Goal: Download file/media

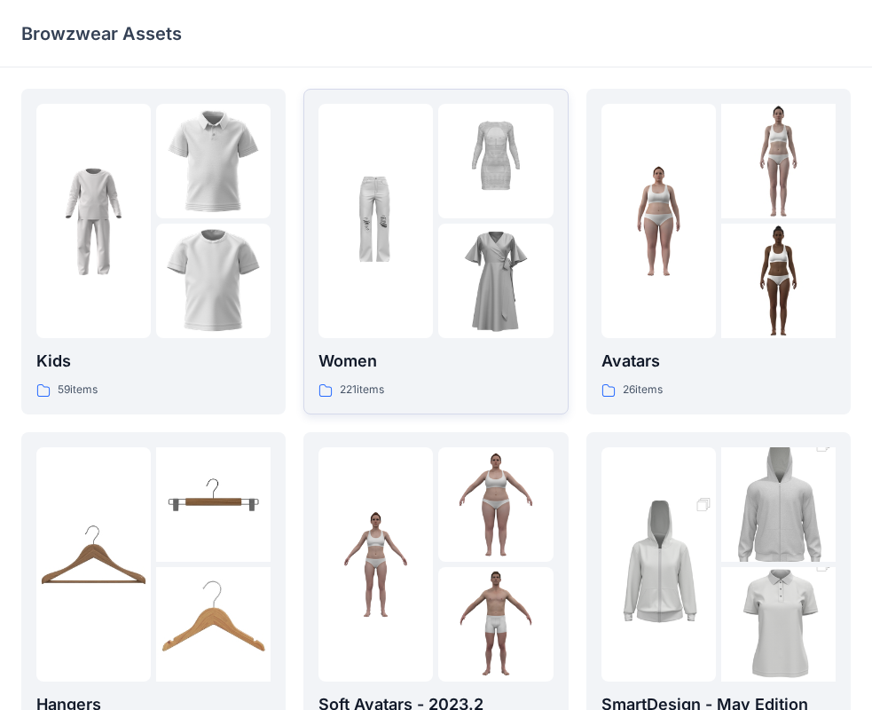
click at [447, 240] on img at bounding box center [495, 281] width 114 height 114
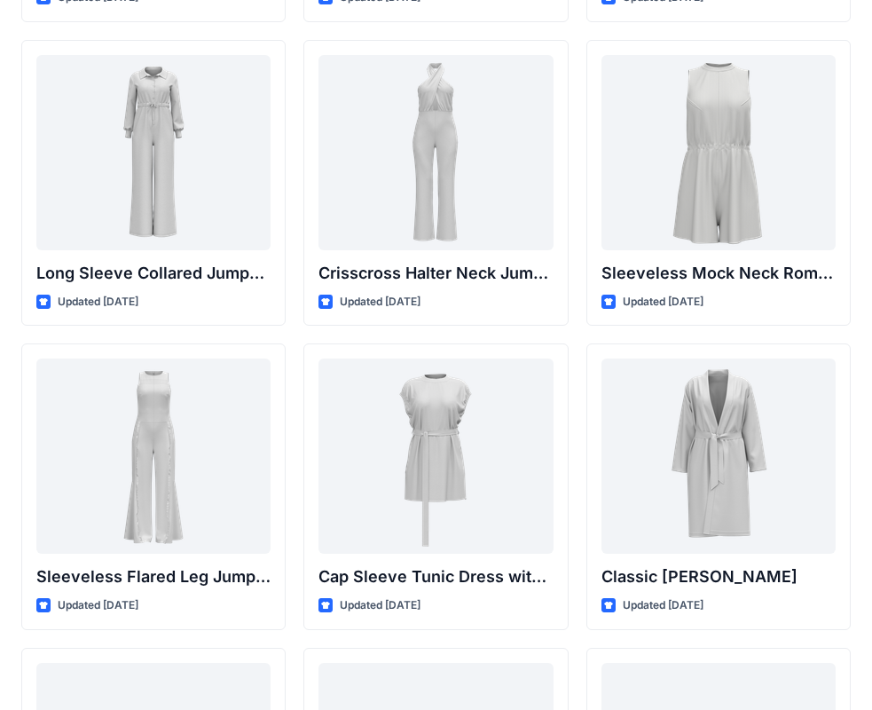
scroll to position [3703, 0]
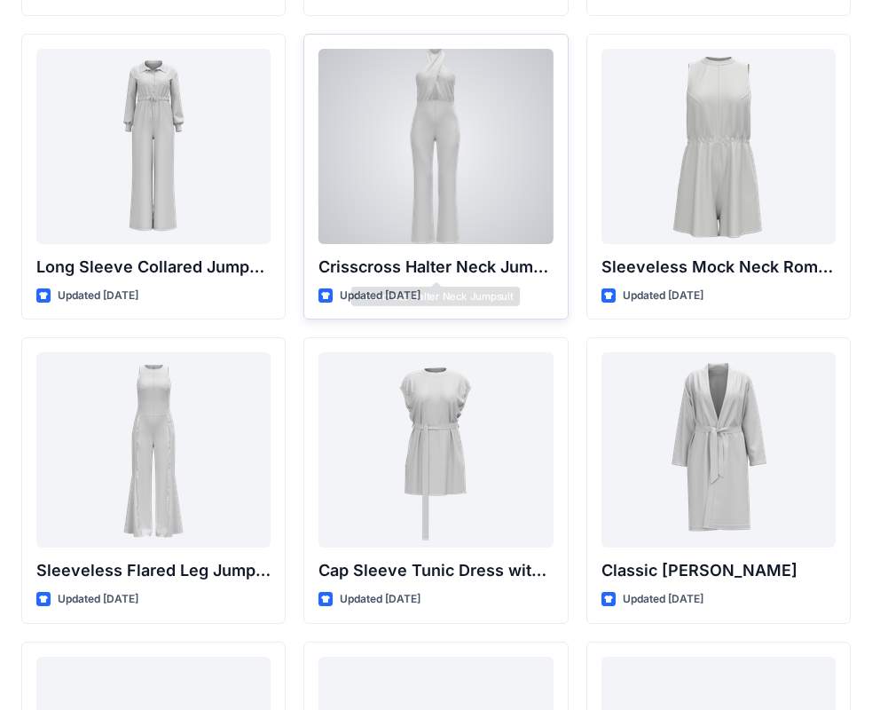
click at [412, 239] on div at bounding box center [436, 146] width 234 height 195
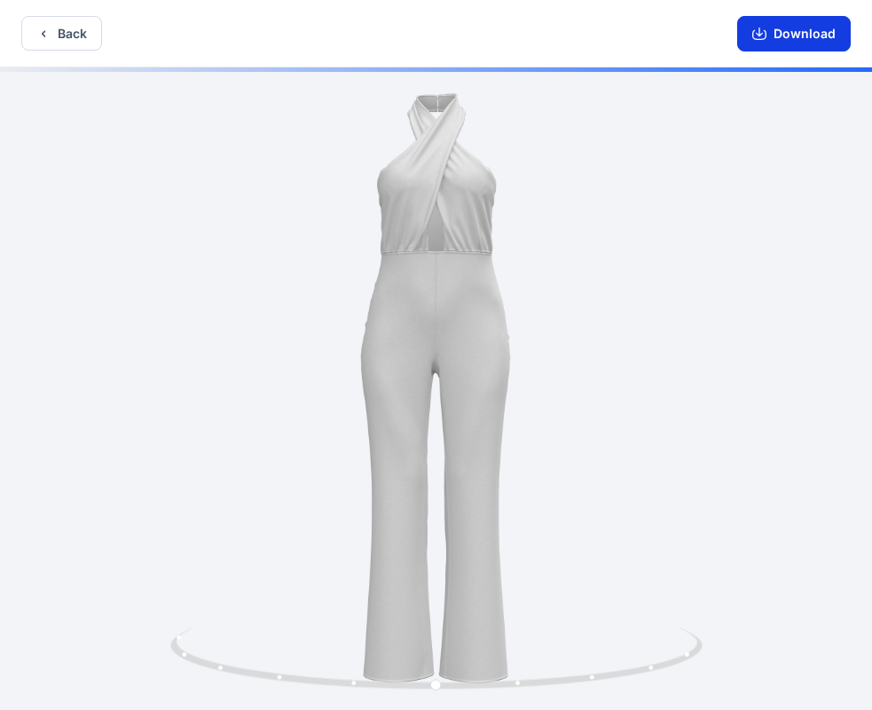
click at [775, 30] on button "Download" at bounding box center [794, 33] width 114 height 35
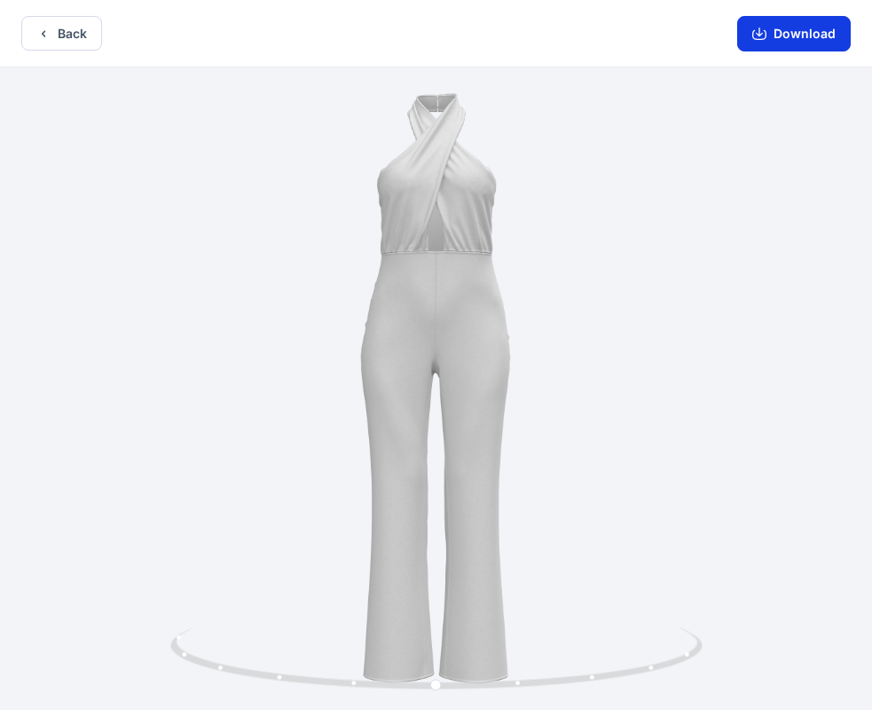
click at [753, 36] on button "Download" at bounding box center [794, 33] width 114 height 35
click at [775, 27] on button "Download" at bounding box center [794, 33] width 114 height 35
